Goal: Information Seeking & Learning: Learn about a topic

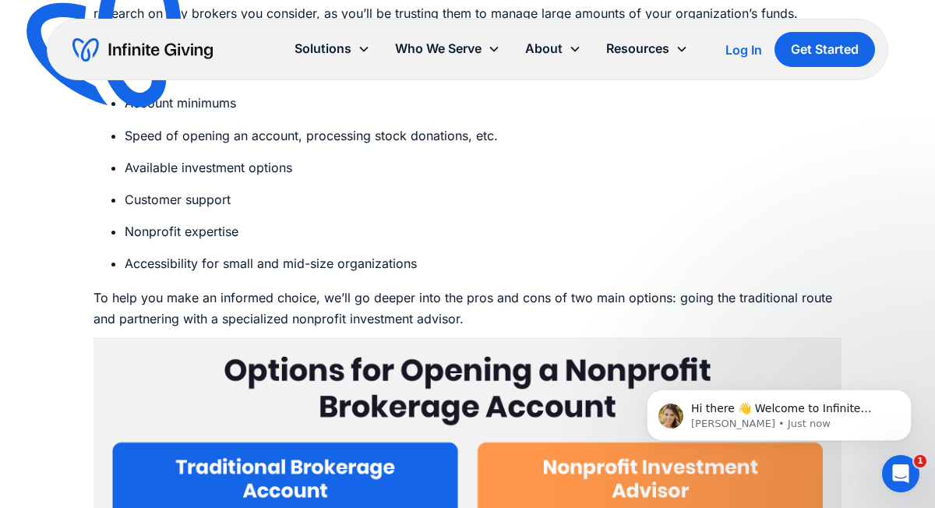
scroll to position [3797, 0]
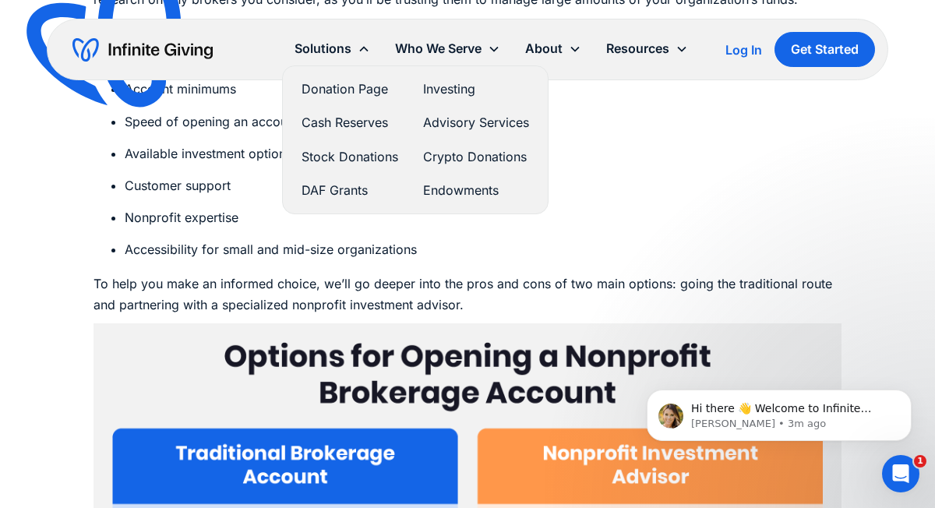
click at [452, 87] on link "Investing" at bounding box center [476, 89] width 106 height 21
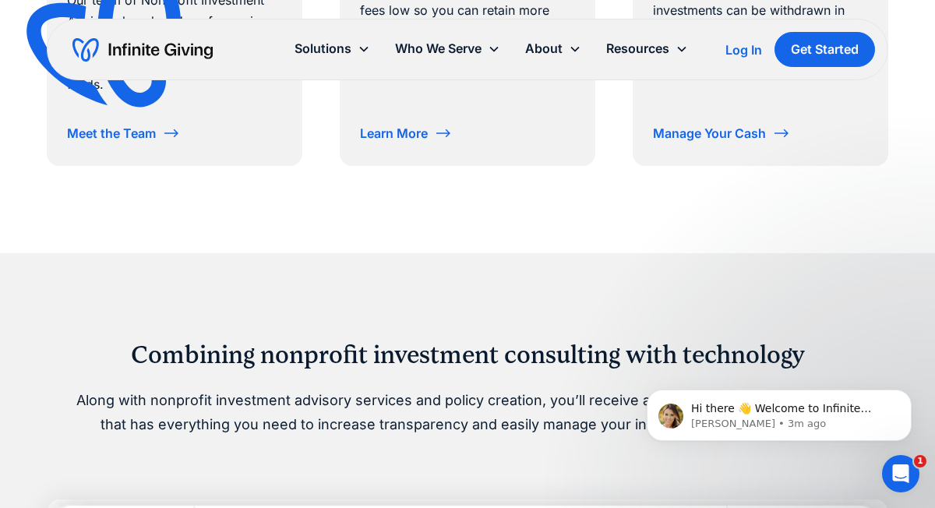
scroll to position [1221, 0]
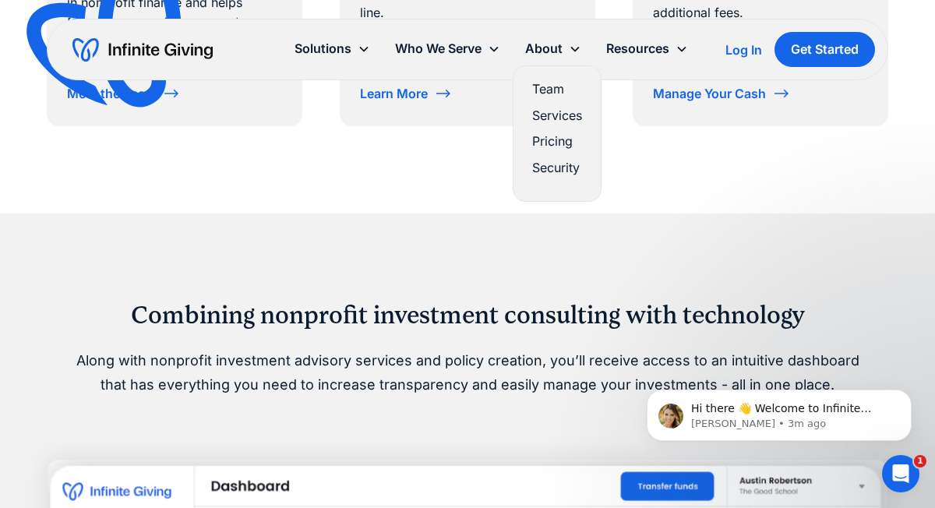
click at [567, 113] on link "Services" at bounding box center [557, 115] width 50 height 21
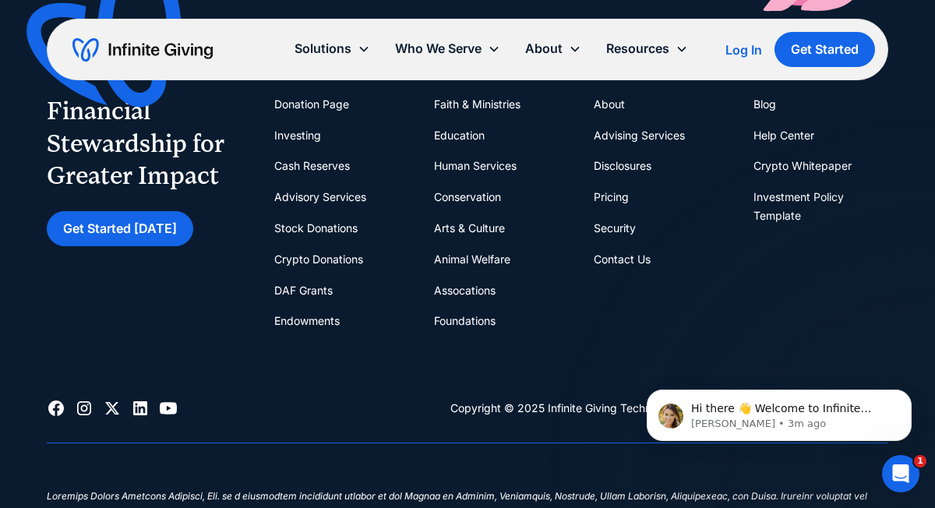
scroll to position [2888, 0]
